Goal: Task Accomplishment & Management: Use online tool/utility

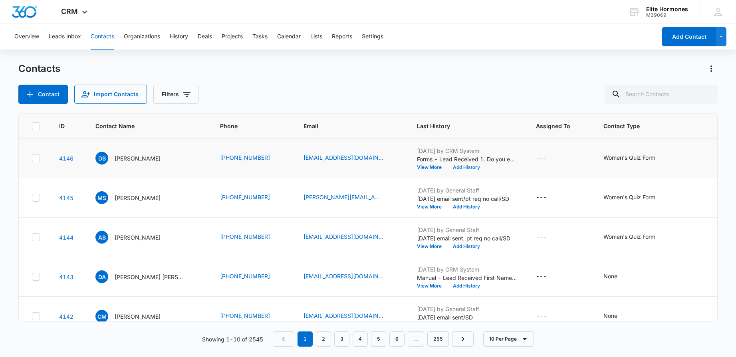
click at [448, 168] on button "Add History" at bounding box center [466, 167] width 38 height 5
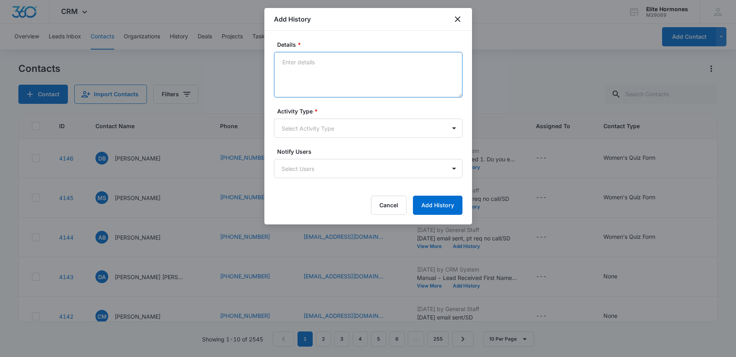
click at [362, 77] on textarea "Details *" at bounding box center [368, 75] width 188 height 46
type textarea "9/8/25 email sent, req no call/SD"
click at [339, 127] on body "CRM Apps Reputation Websites Forms CRM Email Social Content Ads Intelligence Fi…" at bounding box center [368, 178] width 736 height 357
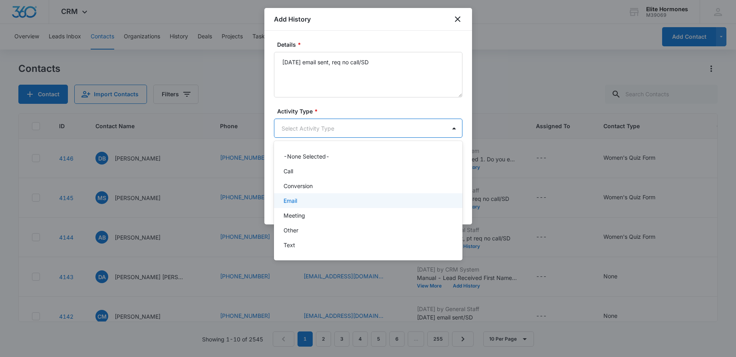
click at [341, 202] on div "Email" at bounding box center [367, 200] width 168 height 8
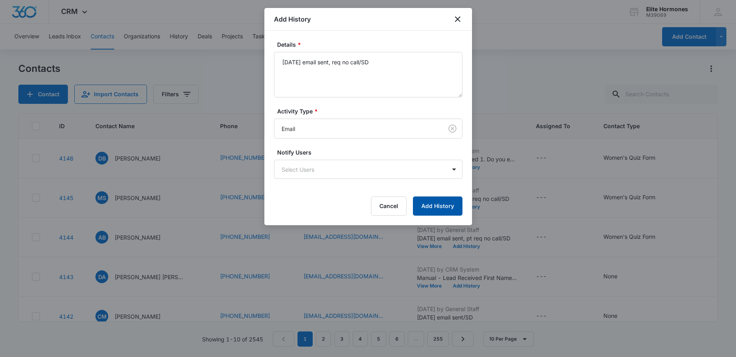
click at [445, 206] on button "Add History" at bounding box center [438, 205] width 50 height 19
